Goal: Task Accomplishment & Management: Manage account settings

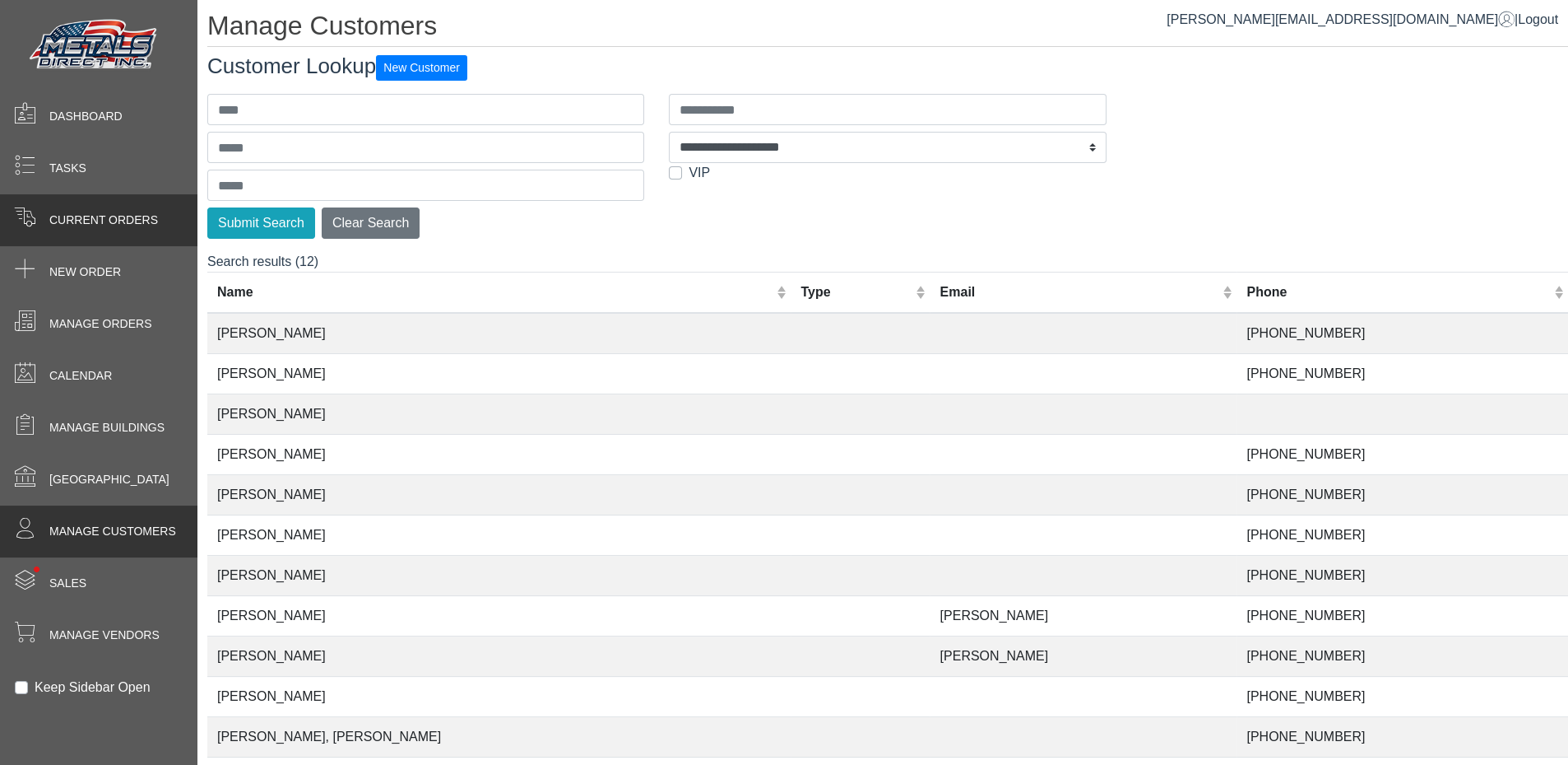
click at [105, 226] on span "Current Orders" at bounding box center [103, 220] width 109 height 17
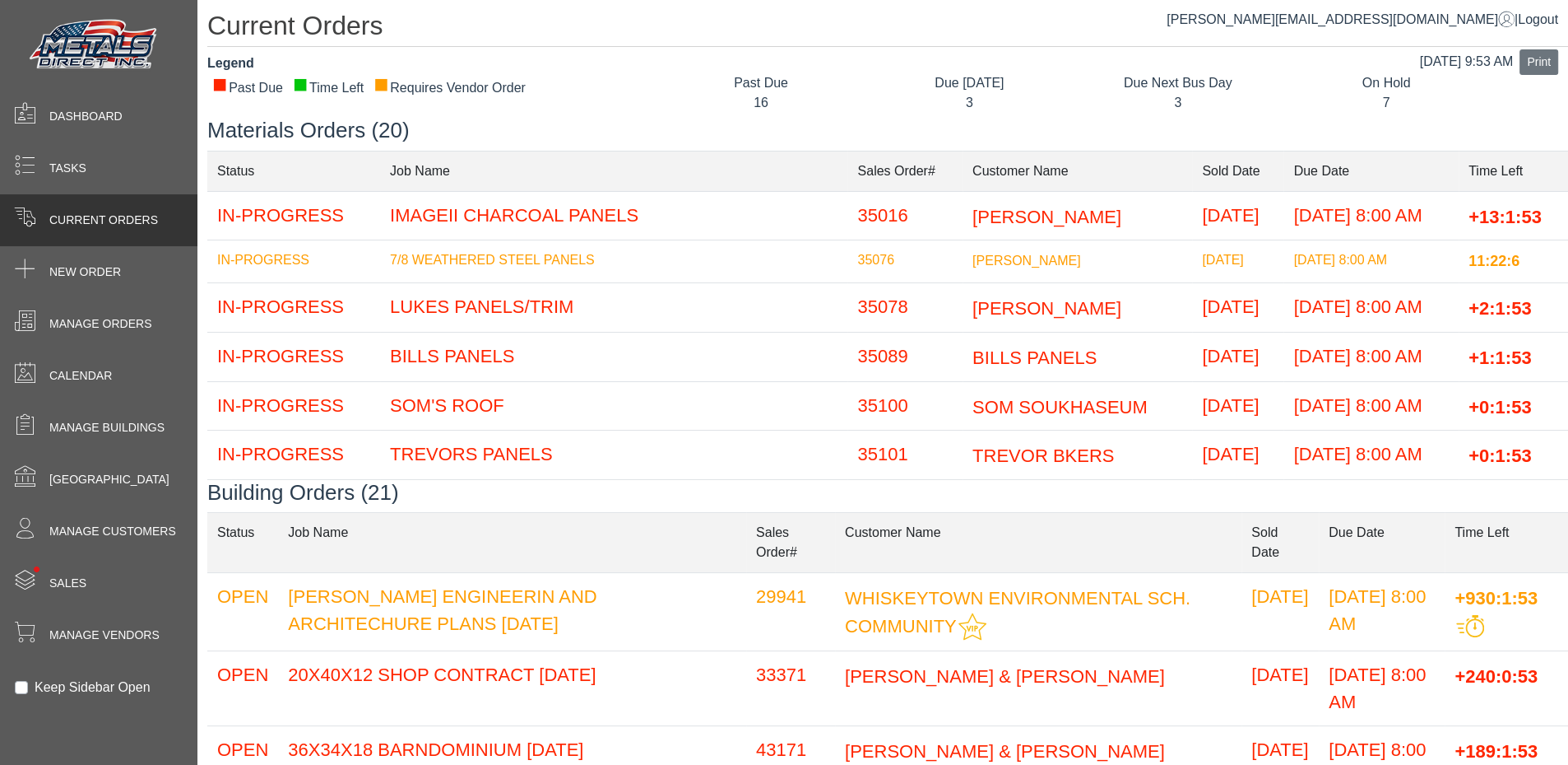
click at [807, 117] on div "Past Due 16 Due [DATE] 3 Due Next Bus Day 3 On Hold 7" at bounding box center [1118, 95] width 923 height 44
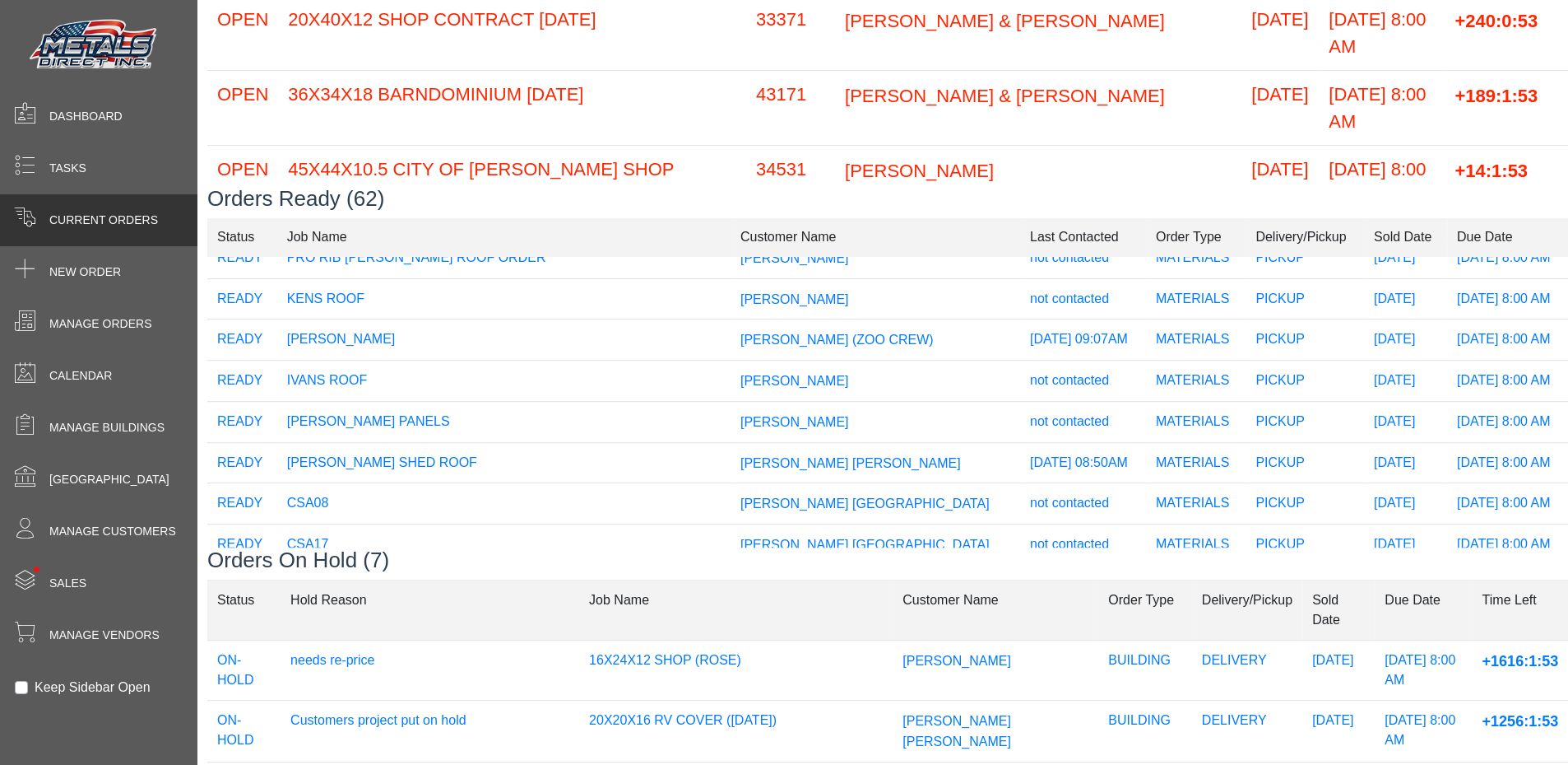
click at [810, 375] on span "[PERSON_NAME]" at bounding box center [794, 381] width 109 height 14
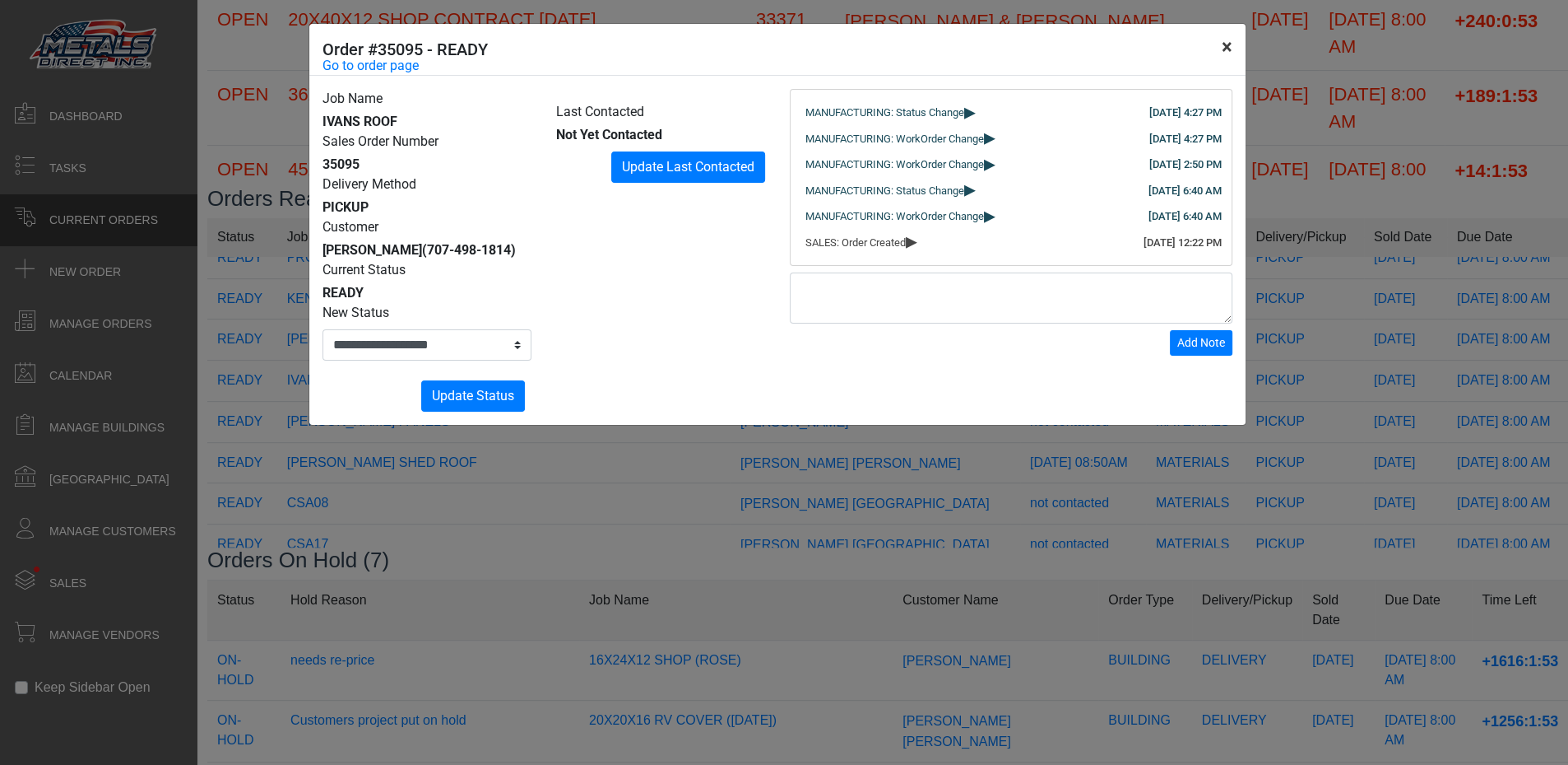
click at [1224, 44] on button "×" at bounding box center [1226, 47] width 37 height 46
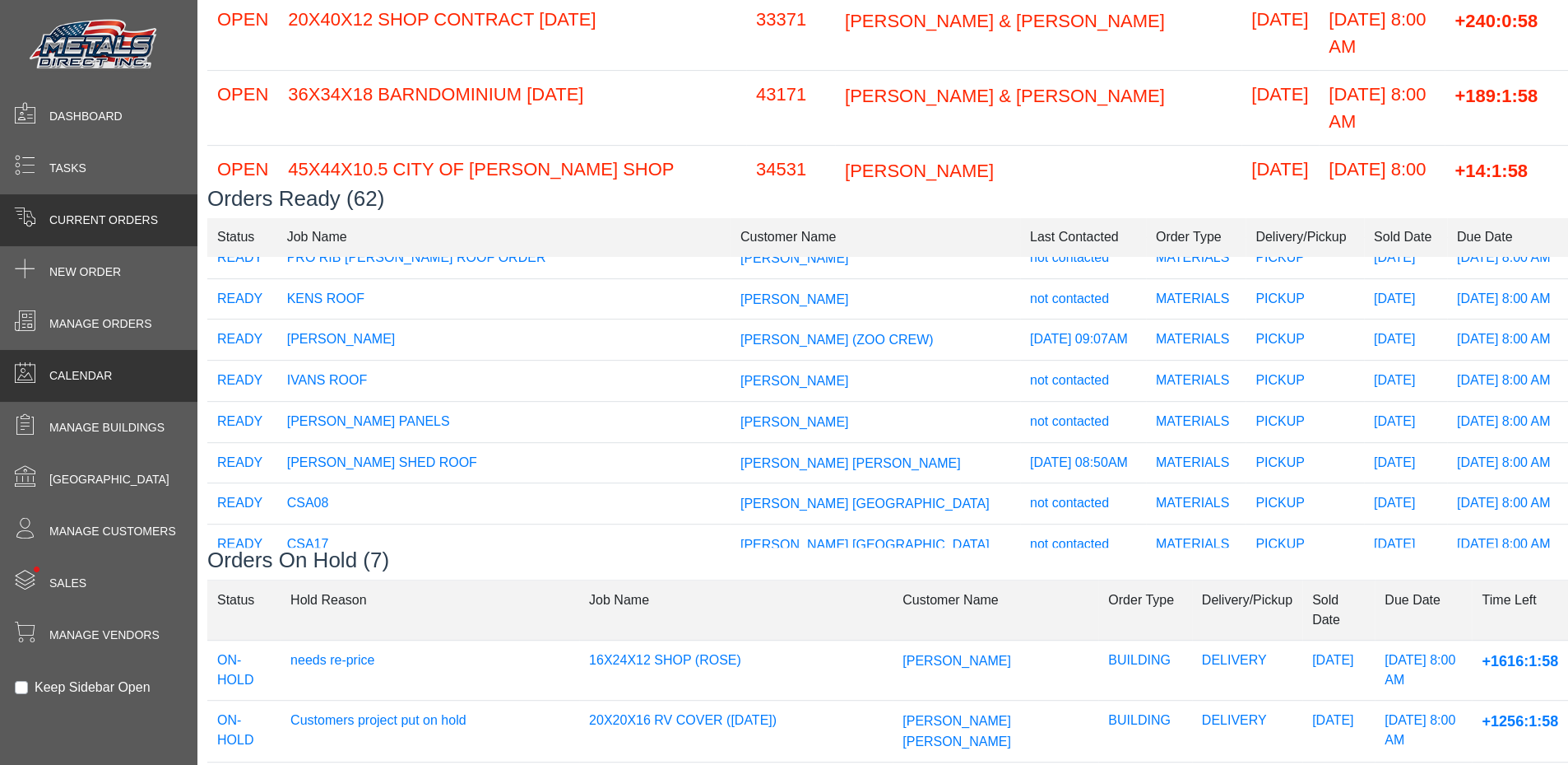
click at [87, 375] on span "Calendar" at bounding box center [80, 375] width 63 height 17
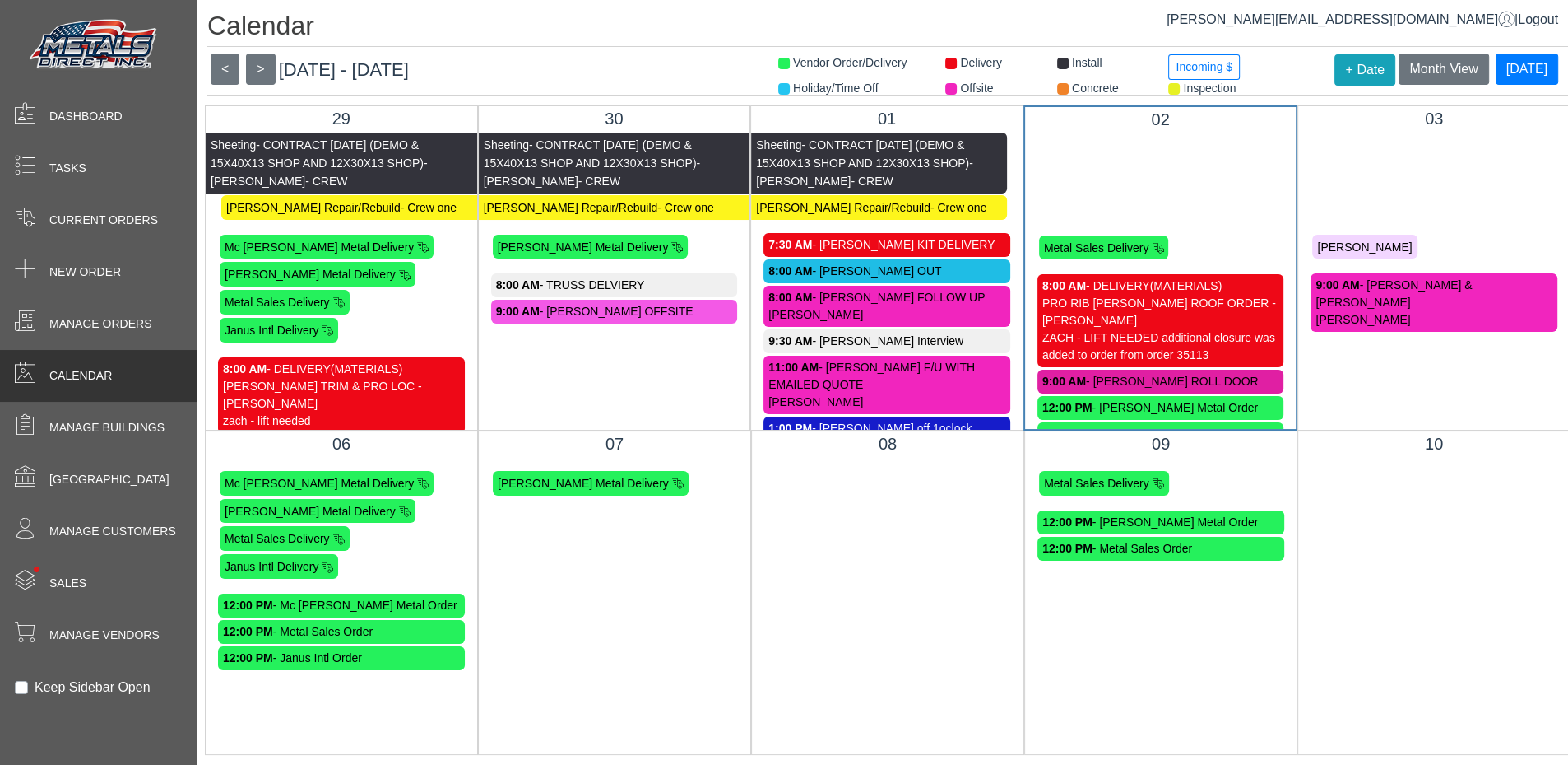
click at [779, 63] on span at bounding box center [784, 64] width 12 height 12
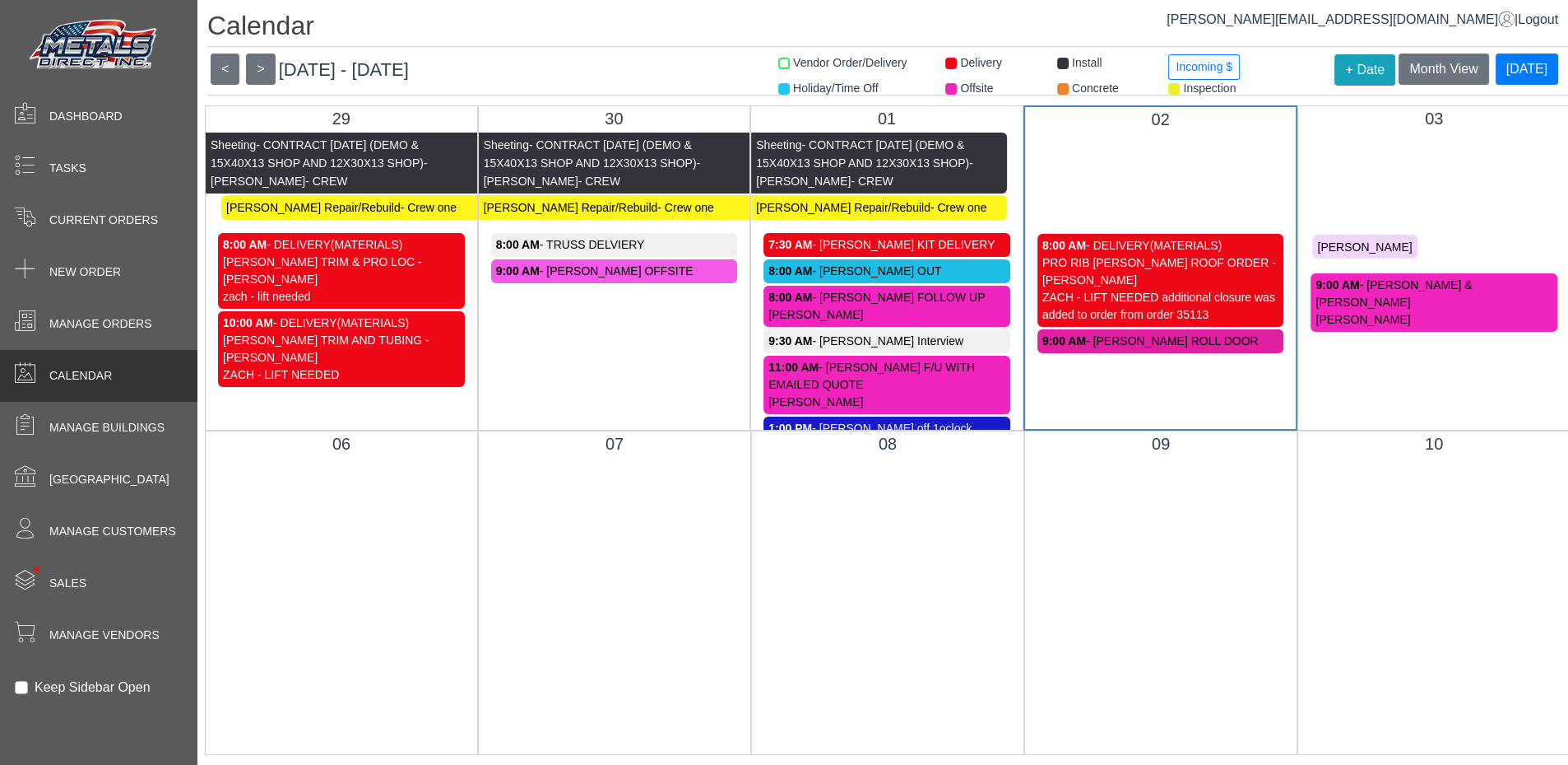
click at [945, 62] on span at bounding box center [951, 64] width 12 height 12
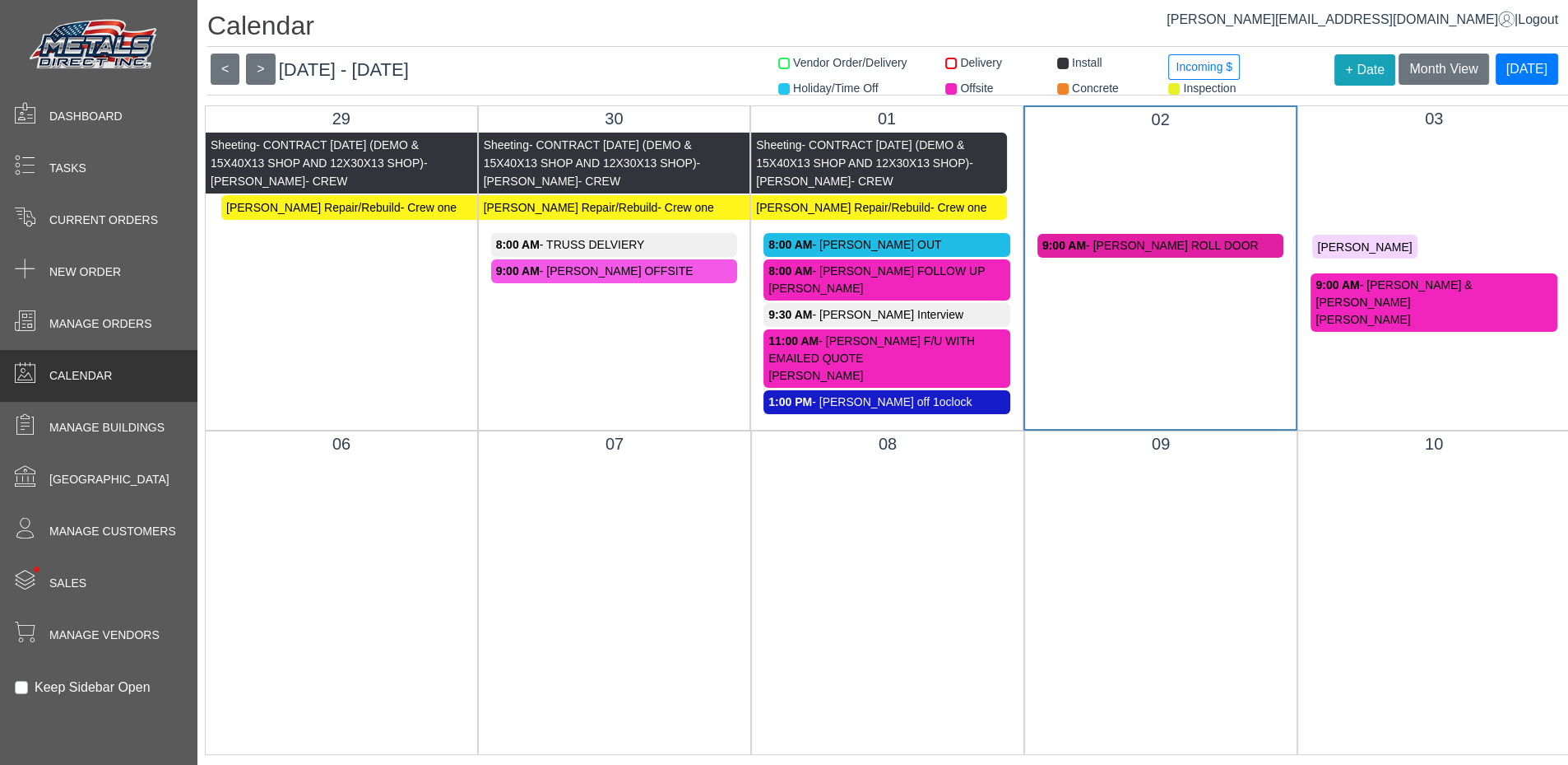
click at [1168, 91] on span at bounding box center [1174, 89] width 12 height 12
click at [1168, 85] on span at bounding box center [1174, 89] width 12 height 12
click at [1057, 88] on span at bounding box center [1063, 89] width 12 height 12
click at [1057, 63] on span at bounding box center [1063, 64] width 12 height 12
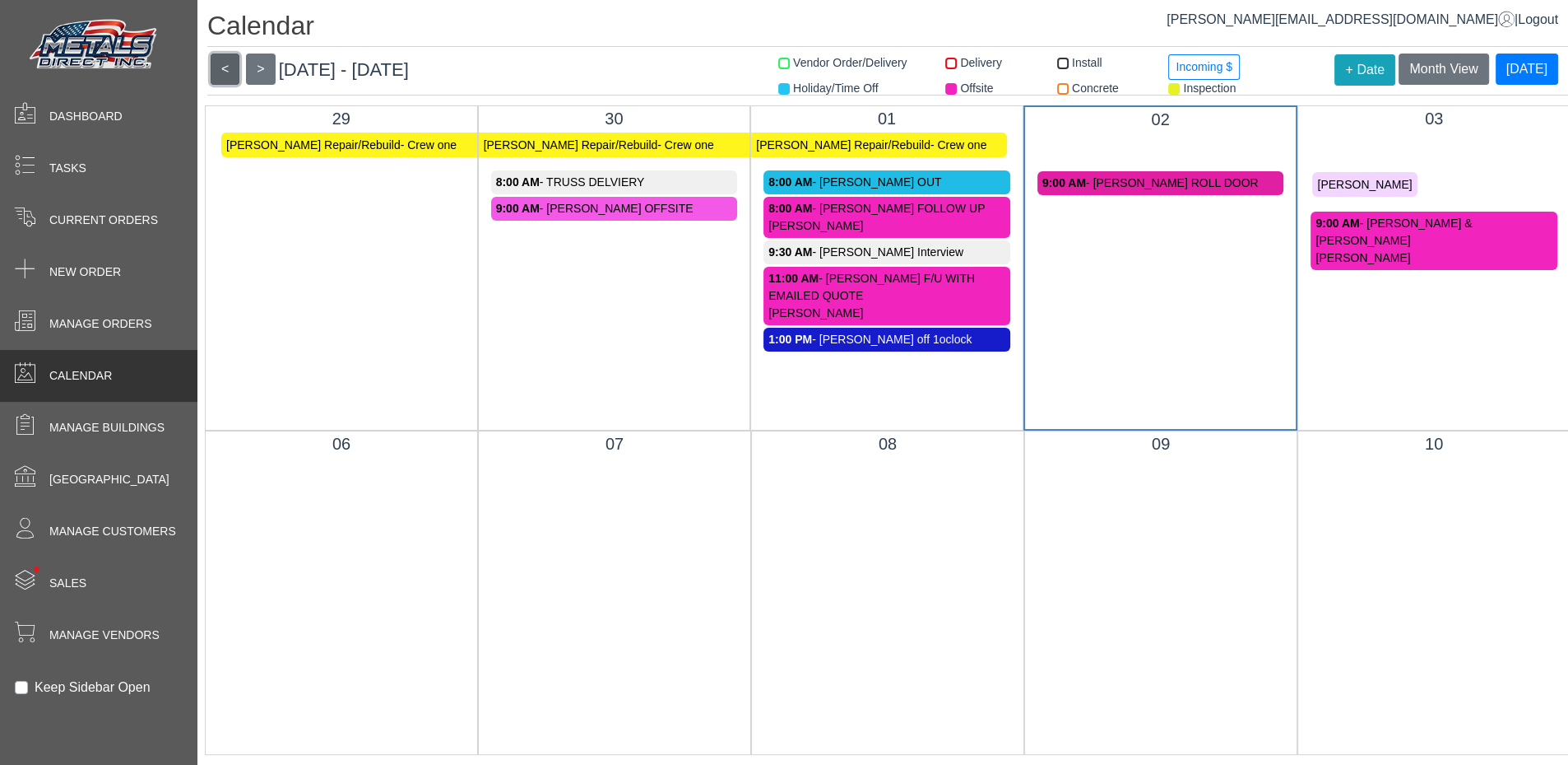
click at [230, 68] on button "<" at bounding box center [225, 68] width 29 height 31
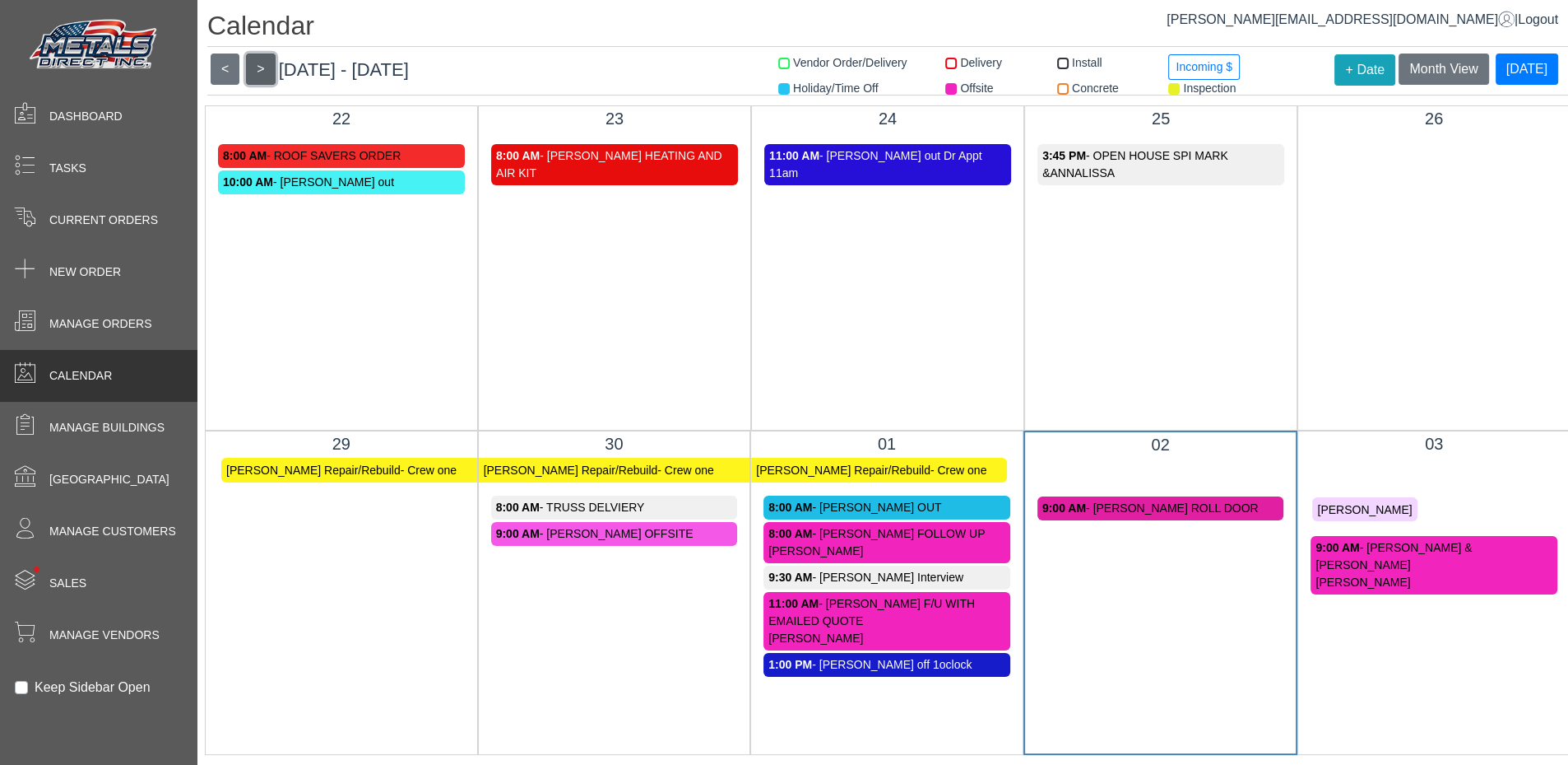
click at [263, 64] on button ">" at bounding box center [260, 68] width 29 height 31
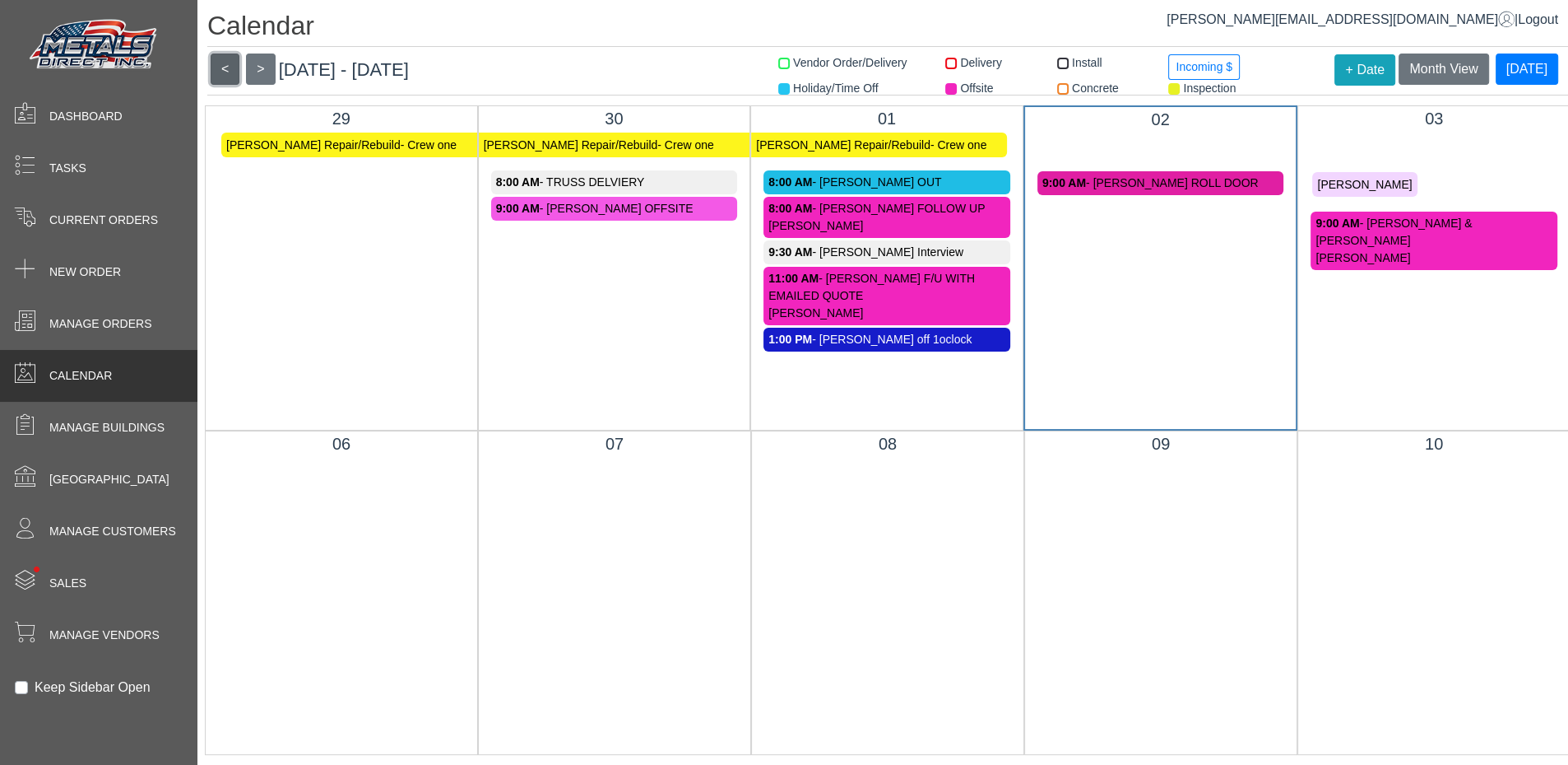
click at [221, 67] on button "<" at bounding box center [225, 68] width 29 height 31
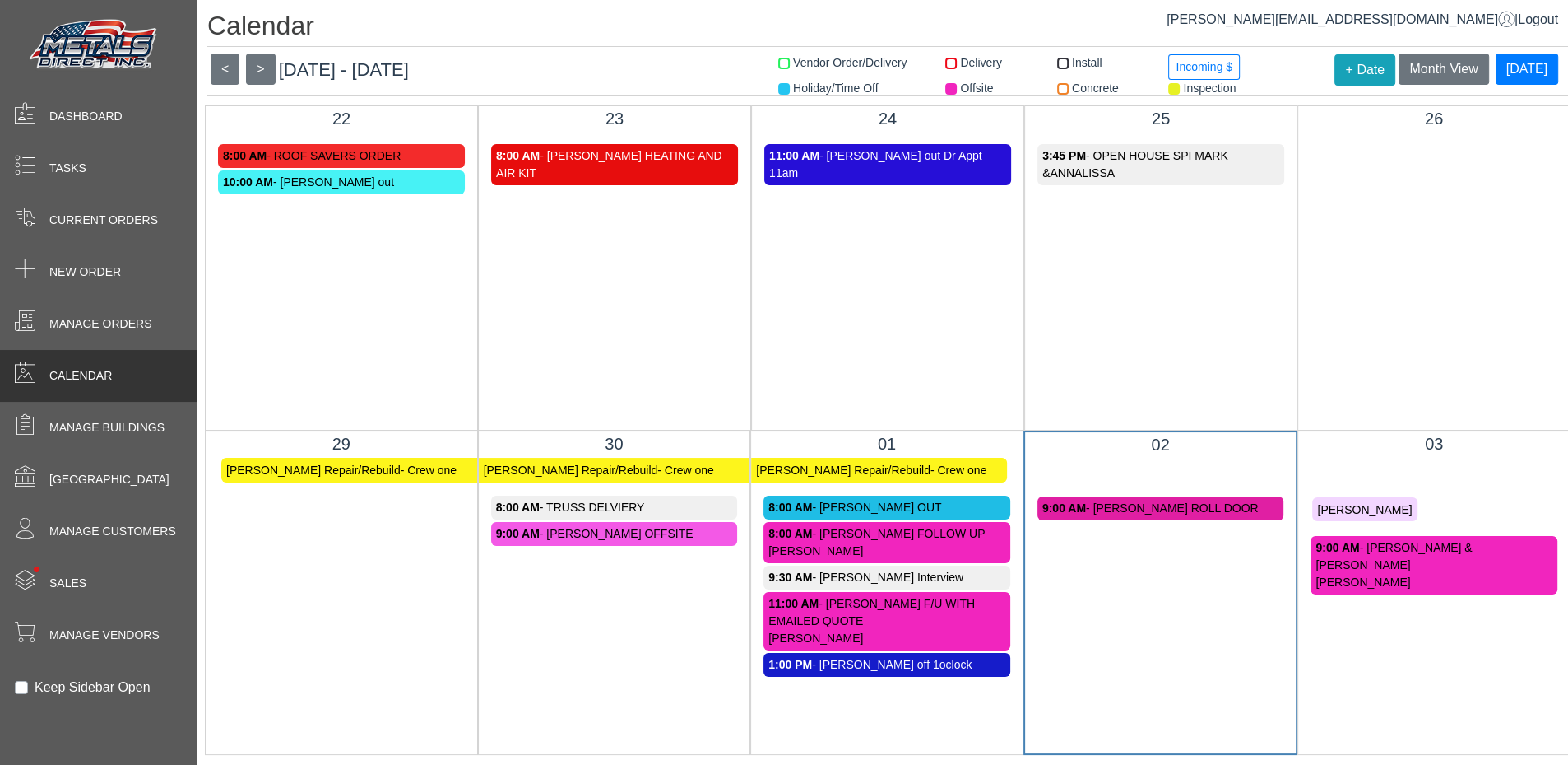
click at [1378, 571] on div "9:00 AM - DARREN & LUOYA HUNT BARNDO" at bounding box center [1433, 556] width 237 height 35
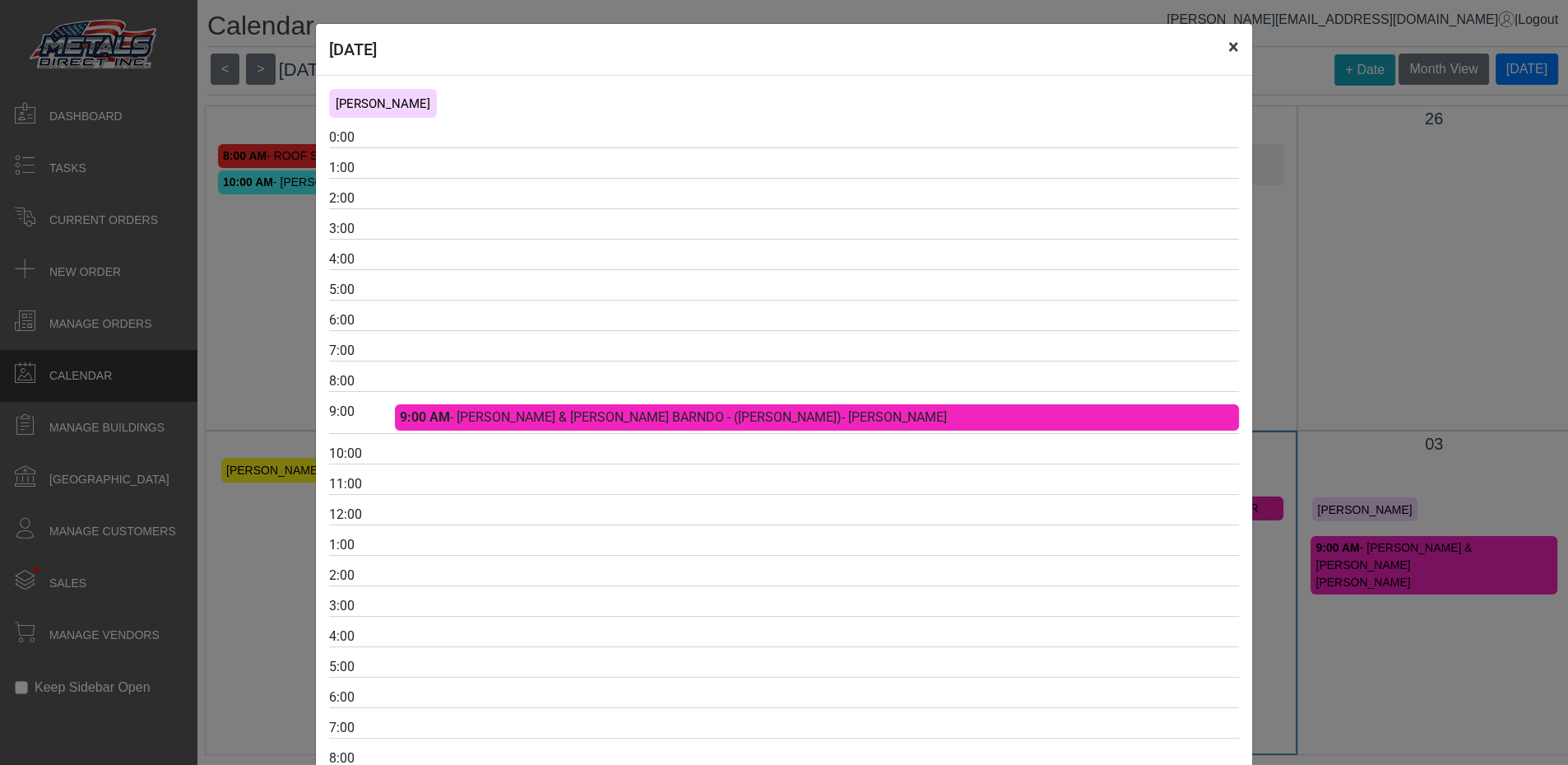
click at [1226, 51] on button "×" at bounding box center [1233, 47] width 37 height 46
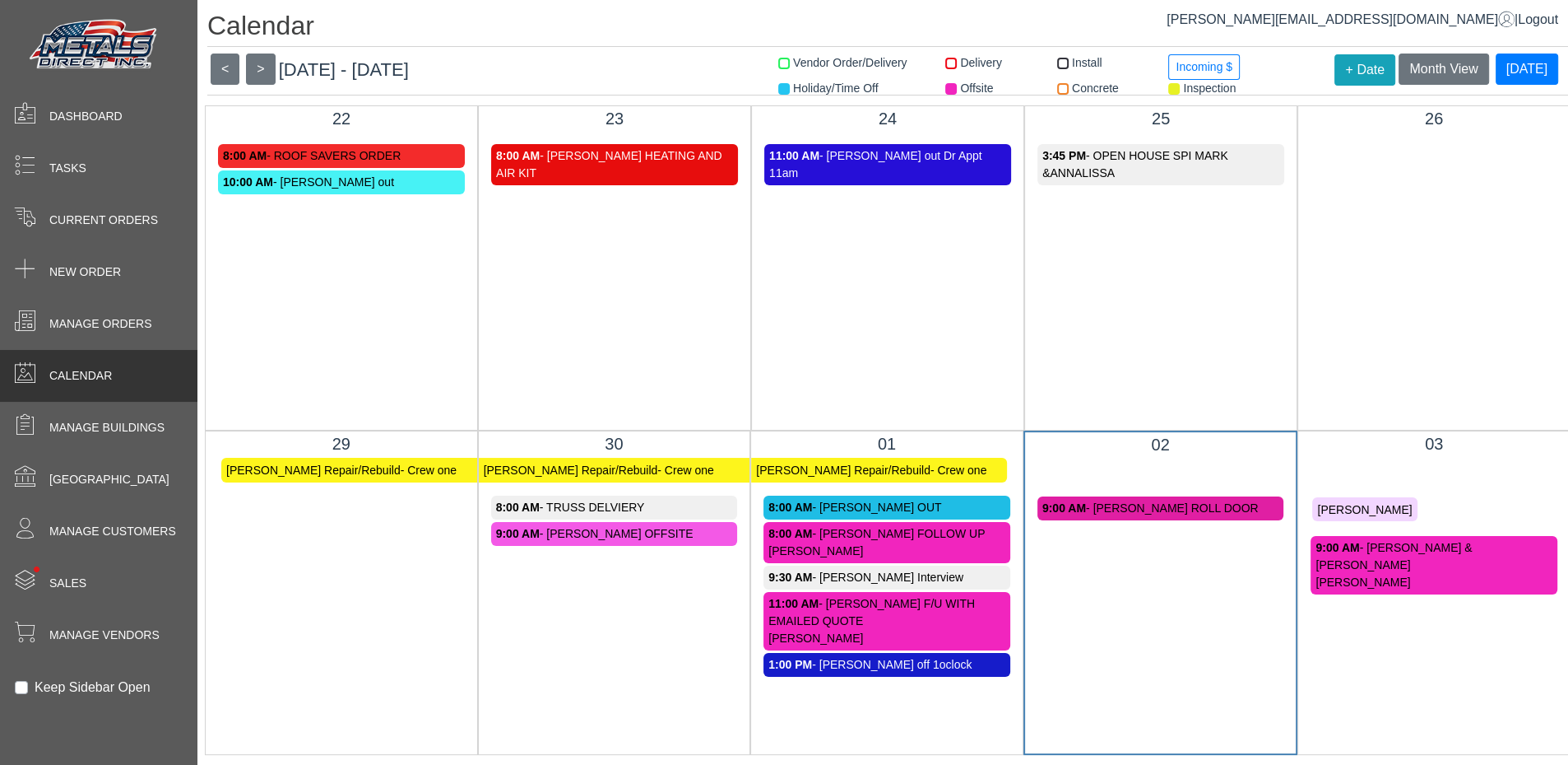
click at [1379, 699] on div "03 Skiff Peterson Repair/Rebuild - Crew one ROY WICKLAND 9:00 AM - DARREN & LUO…" at bounding box center [1433, 592] width 273 height 325
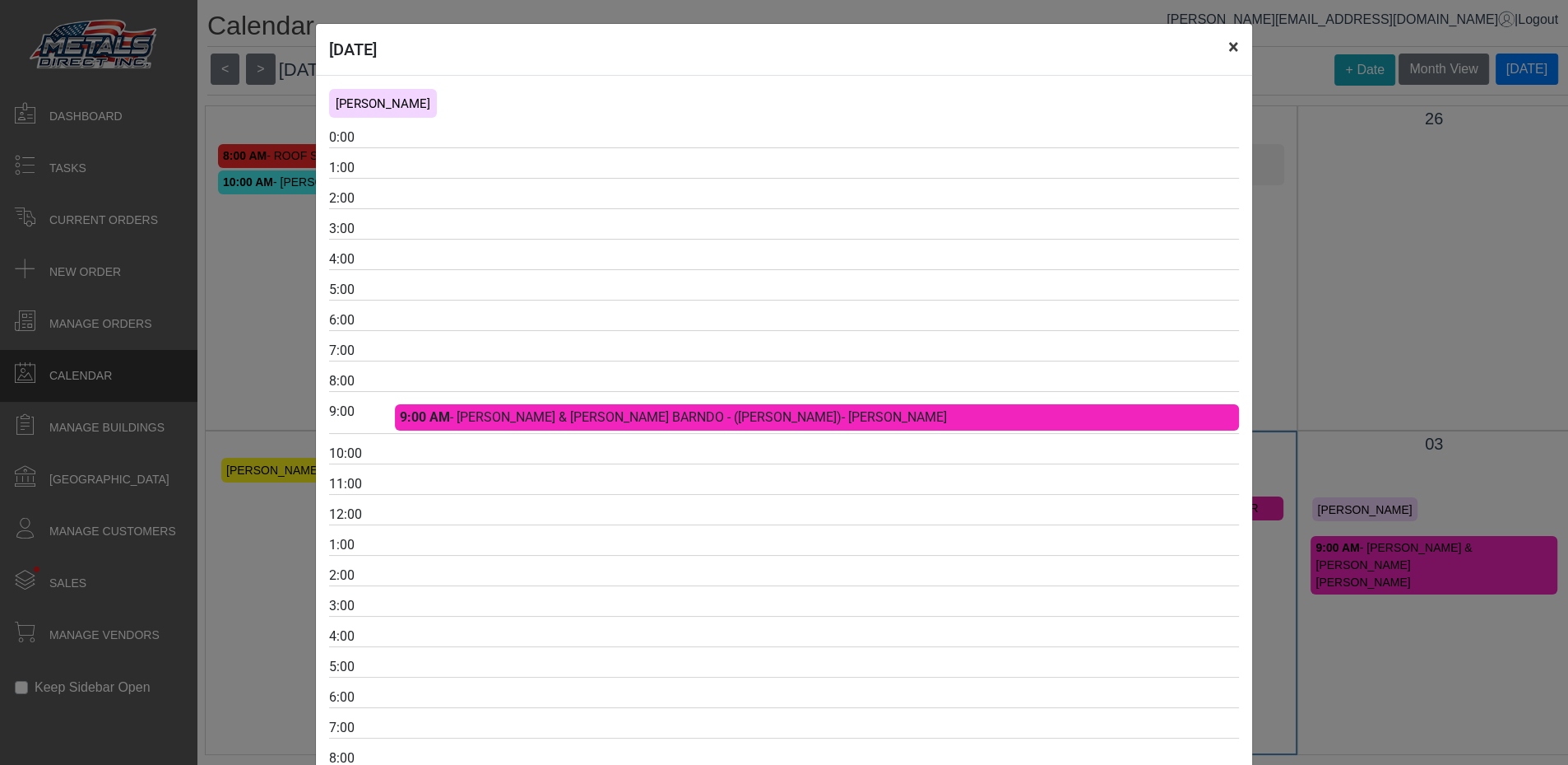
click at [1224, 46] on button "×" at bounding box center [1233, 47] width 37 height 46
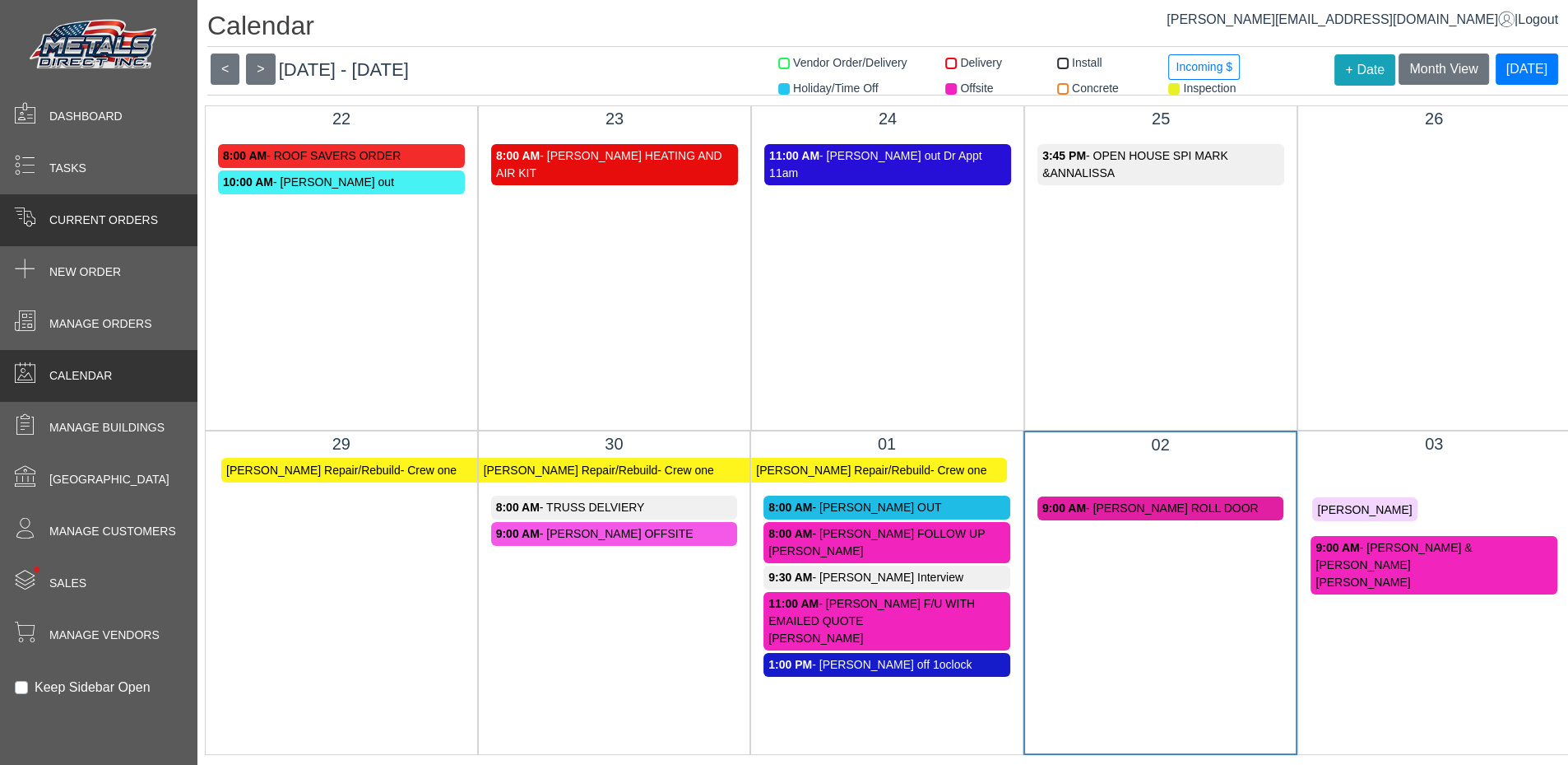
click at [79, 228] on span "Current Orders" at bounding box center [103, 220] width 109 height 17
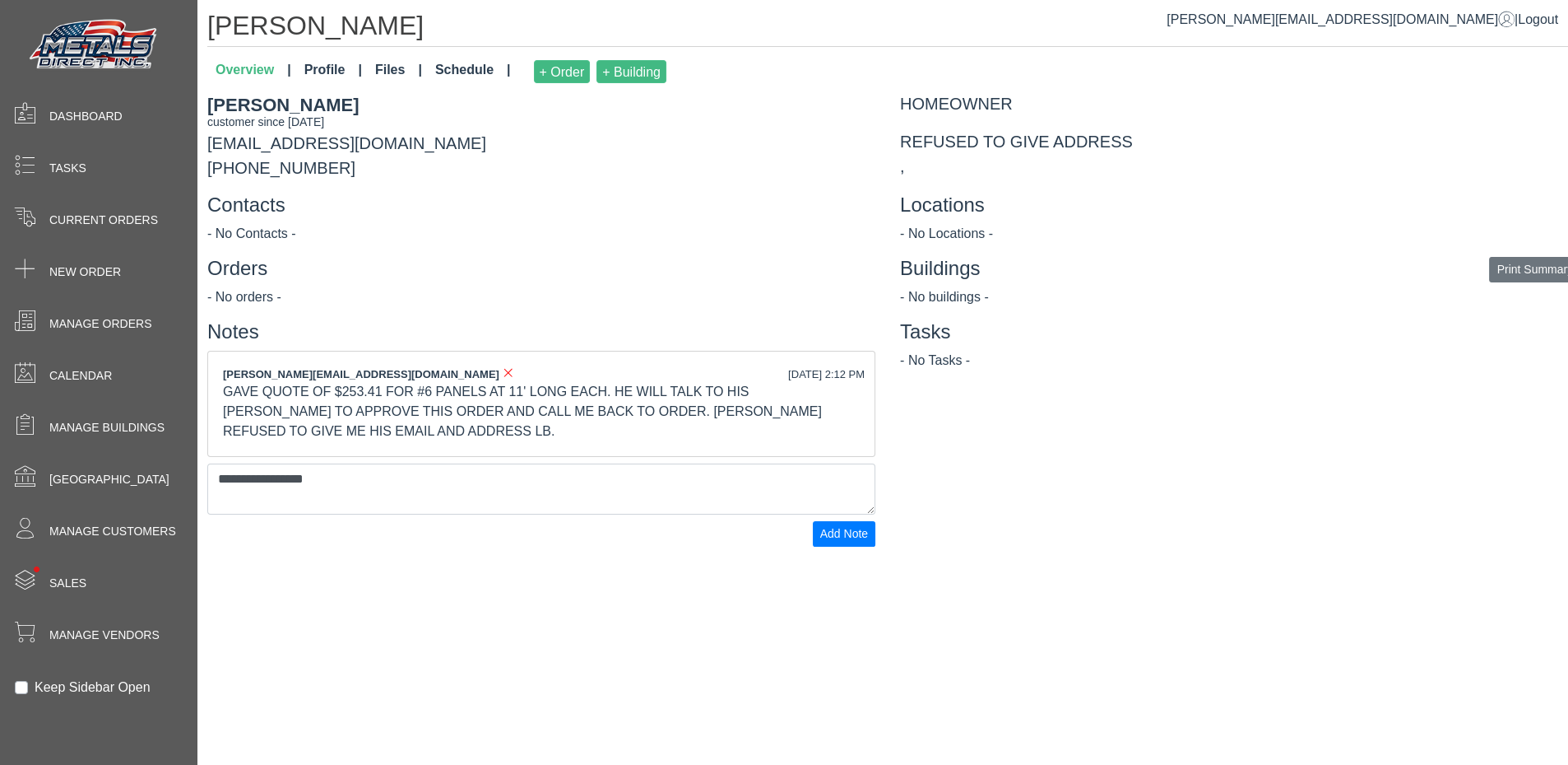
drag, startPoint x: 431, startPoint y: 505, endPoint x: 207, endPoint y: 484, distance: 225.0
click at [193, 0] on div "Dashboard Tasks Current Orders New Order Manage Orders Calendar Manage Building…" at bounding box center [784, 0] width 1568 height 0
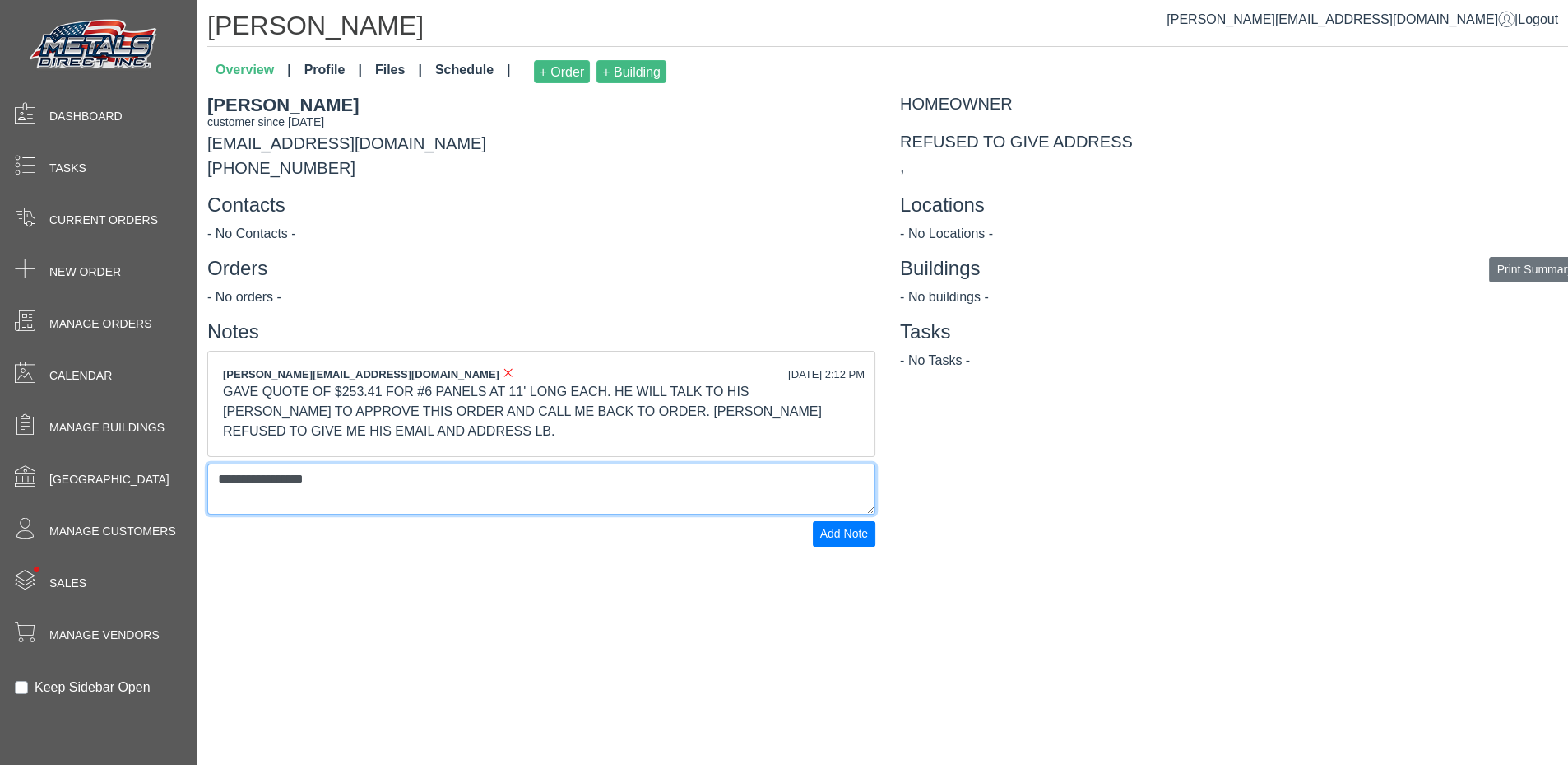
drag, startPoint x: 409, startPoint y: 495, endPoint x: 351, endPoint y: 495, distance: 58.0
click at [408, 493] on textarea "**********" at bounding box center [541, 488] width 668 height 51
click at [219, 496] on textarea "**********" at bounding box center [541, 488] width 668 height 51
click at [622, 497] on textarea "**********" at bounding box center [541, 488] width 668 height 51
type textarea "**********"
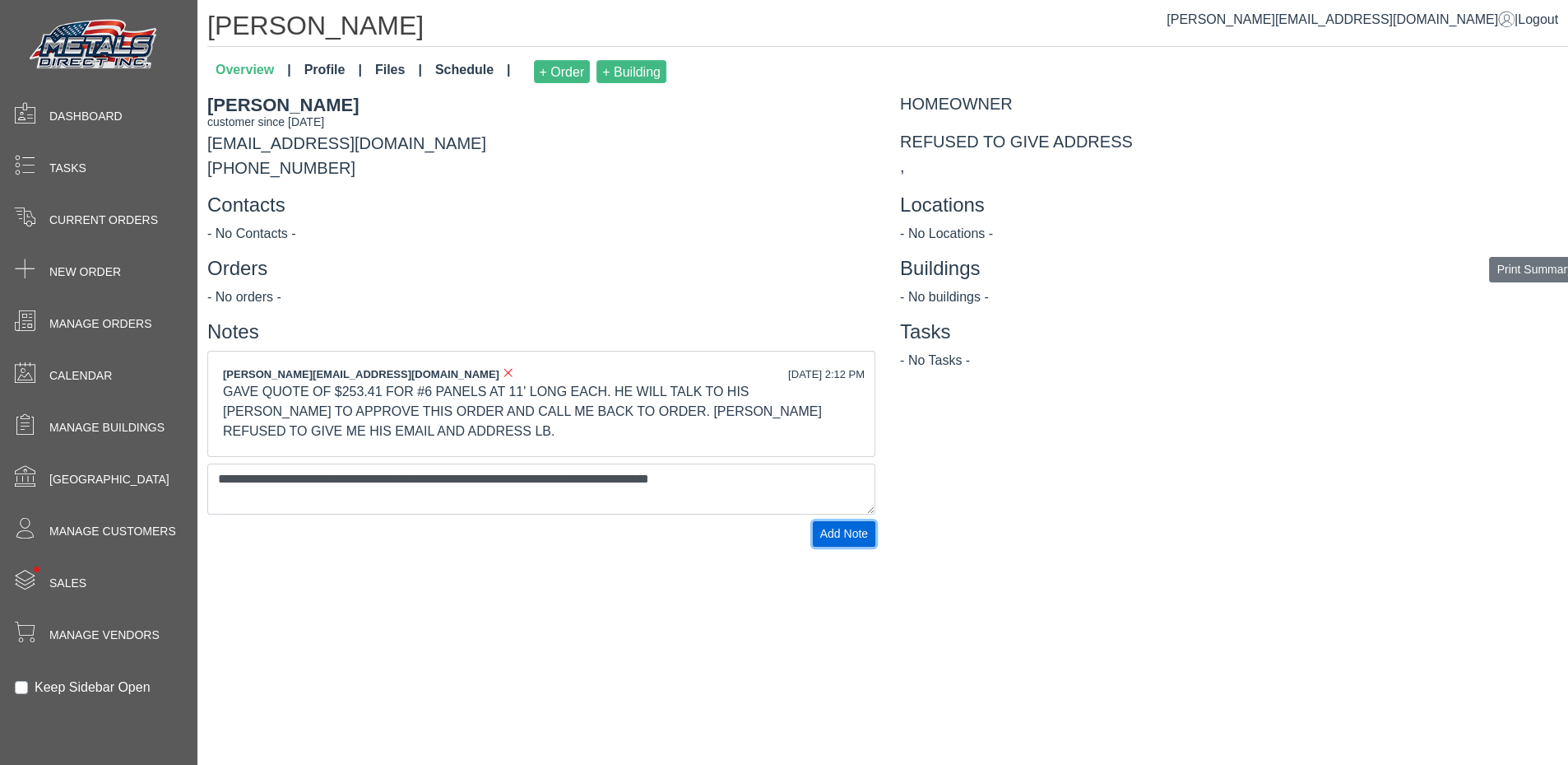
click at [833, 546] on button "Add Note" at bounding box center [843, 534] width 63 height 26
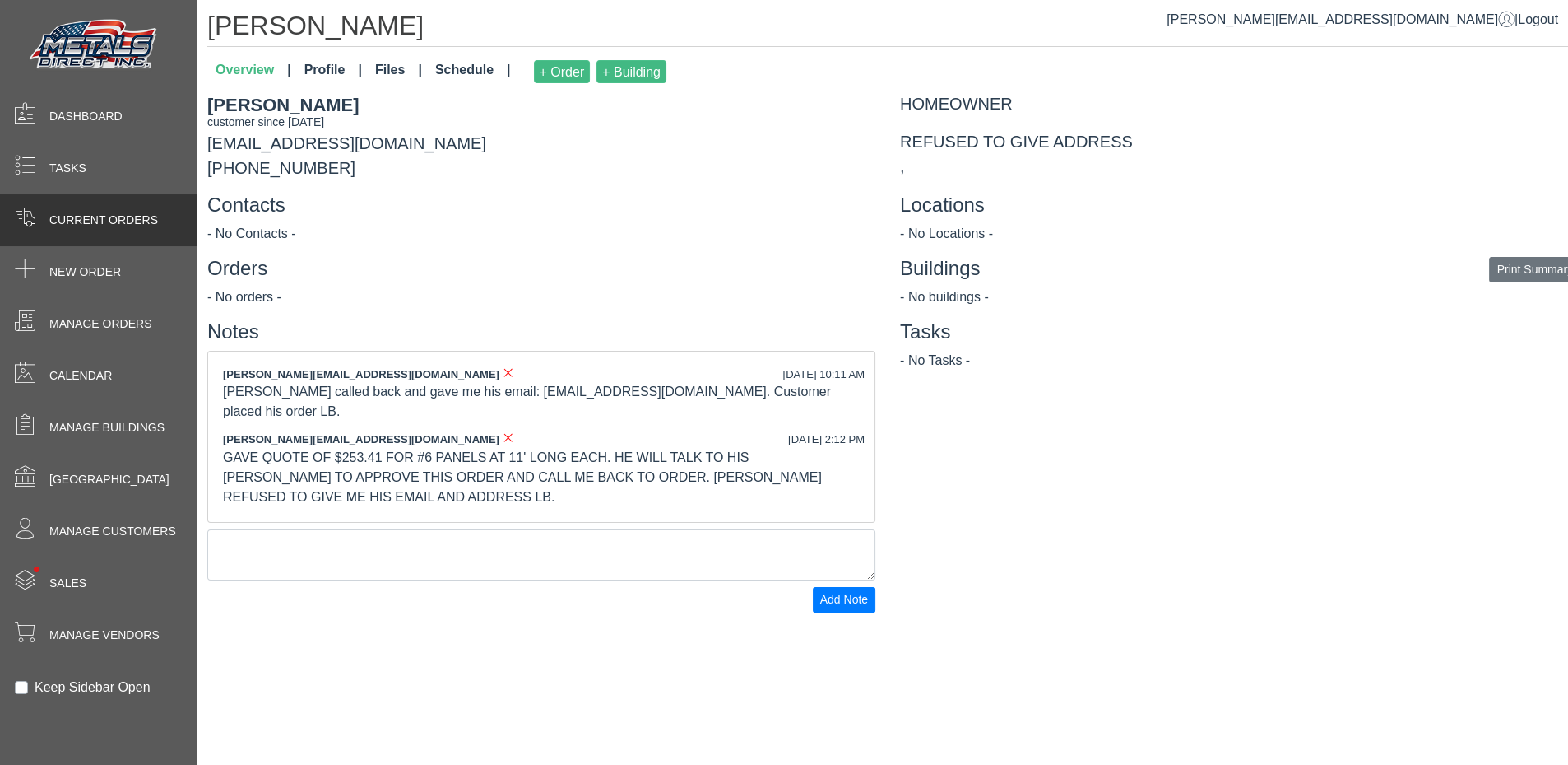
click at [120, 214] on span "Current Orders" at bounding box center [103, 220] width 109 height 17
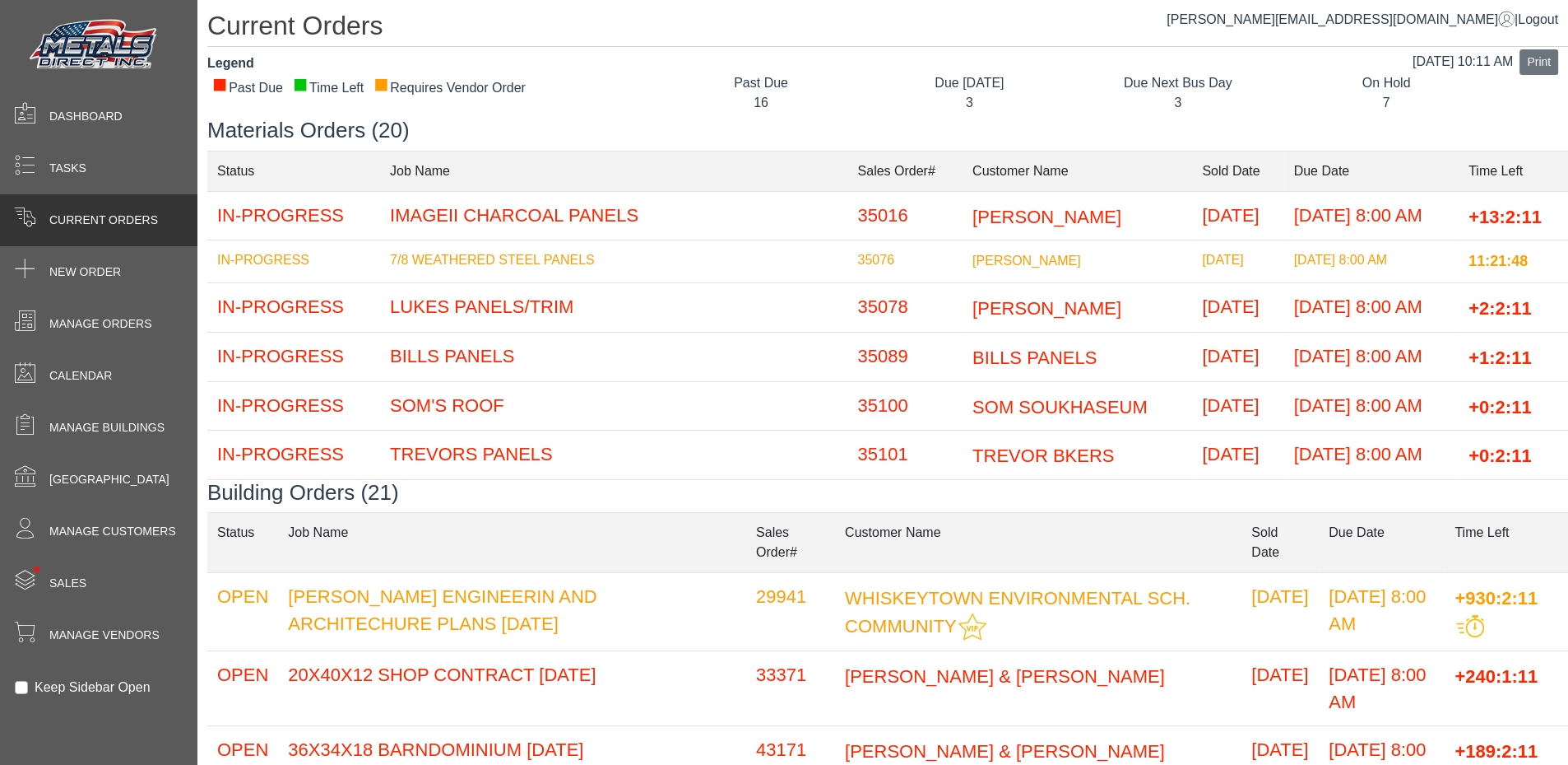
click at [616, 128] on h3 "Materials Orders (20)" at bounding box center [886, 131] width 1360 height 26
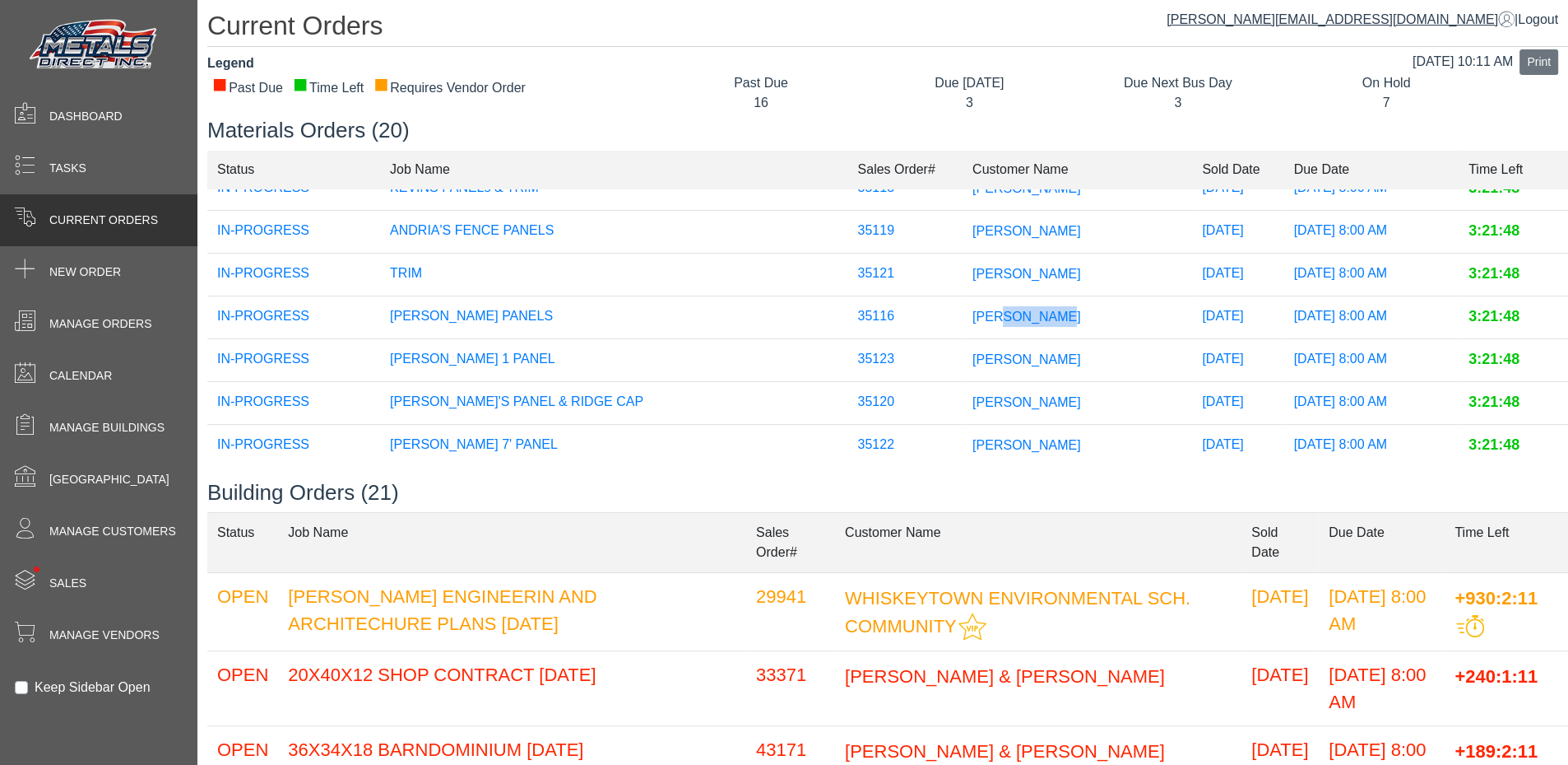
click at [1368, 19] on span "[PERSON_NAME][EMAIL_ADDRESS][DOMAIN_NAME]" at bounding box center [1340, 19] width 348 height 14
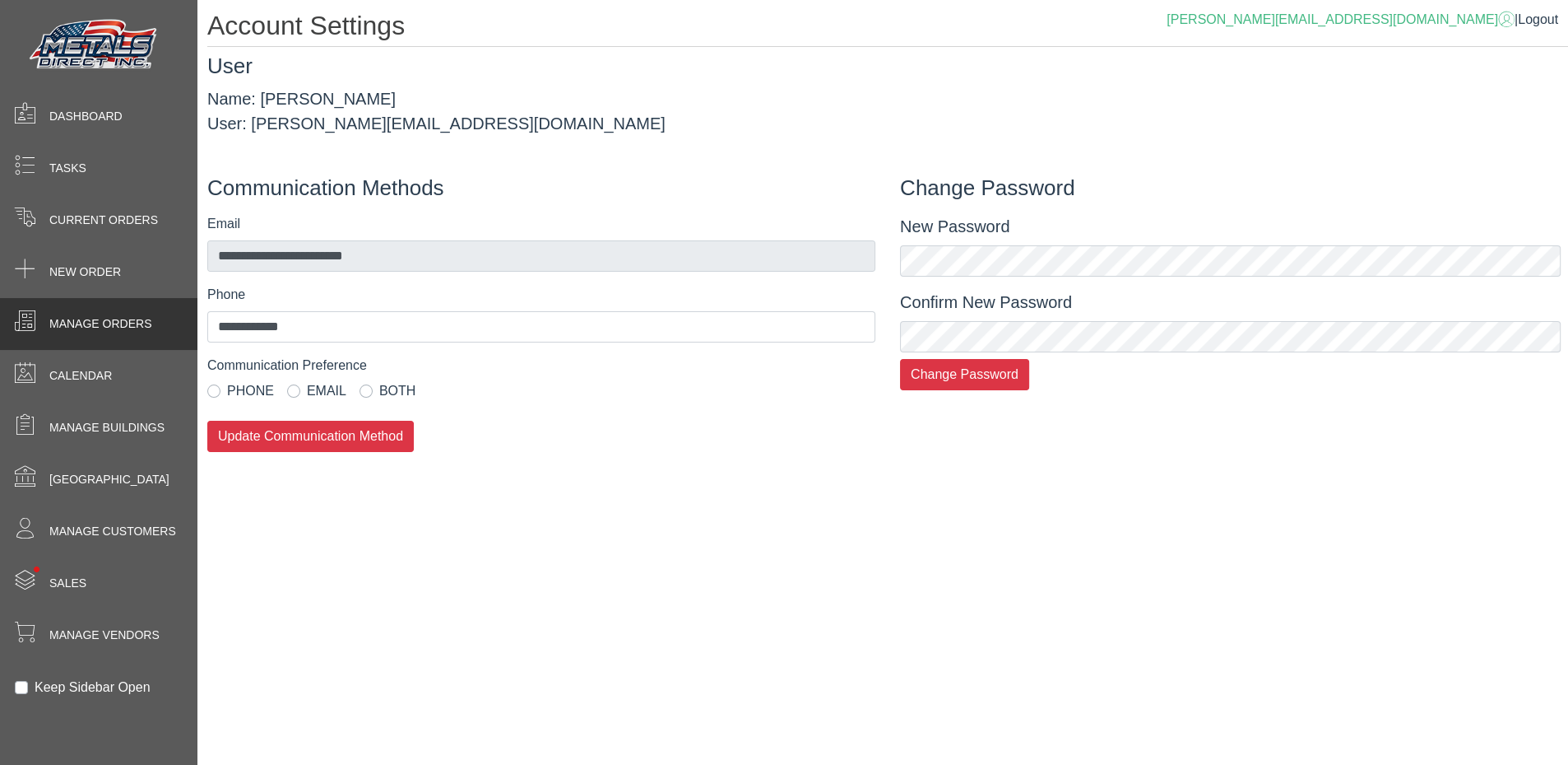
click at [95, 308] on div "Manage Orders" at bounding box center [99, 324] width 198 height 52
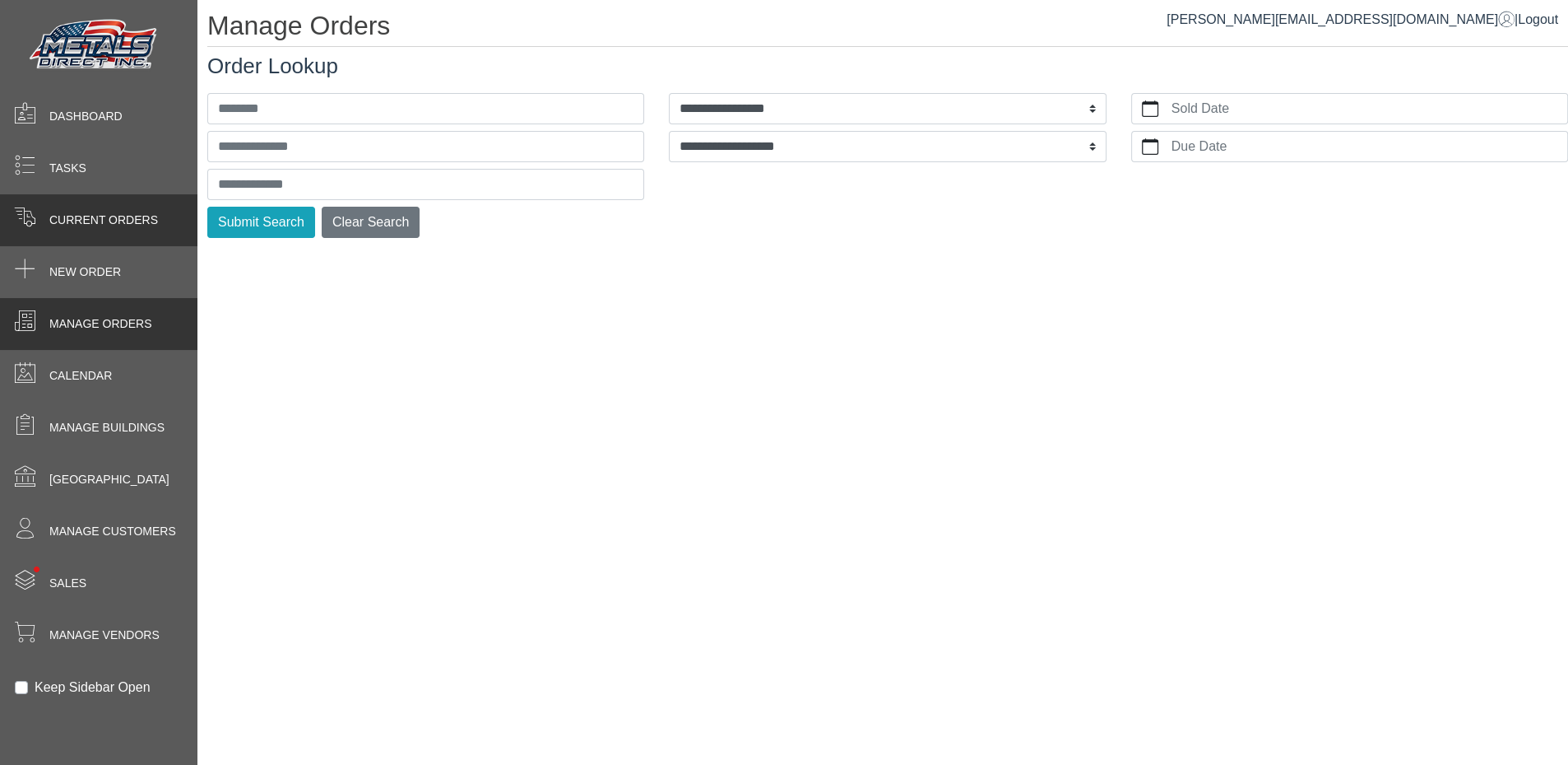
click at [129, 212] on span "Current Orders" at bounding box center [103, 220] width 109 height 17
